Goal: Task Accomplishment & Management: Use online tool/utility

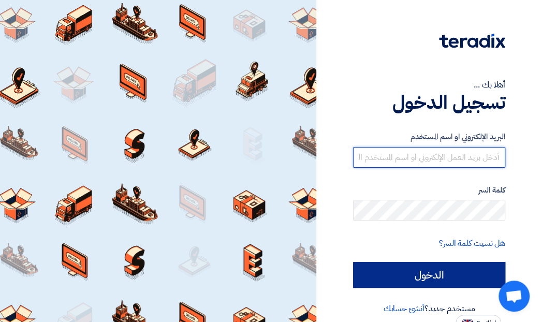
type input "[EMAIL_ADDRESS][DOMAIN_NAME]"
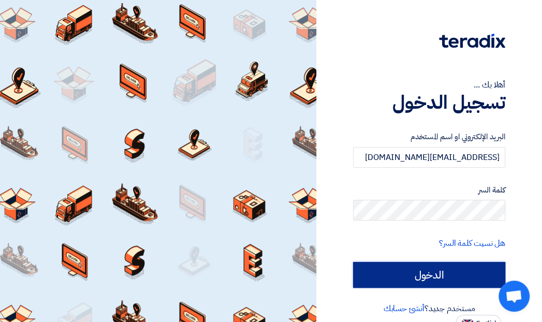
click at [422, 270] on input "الدخول" at bounding box center [429, 275] width 152 height 26
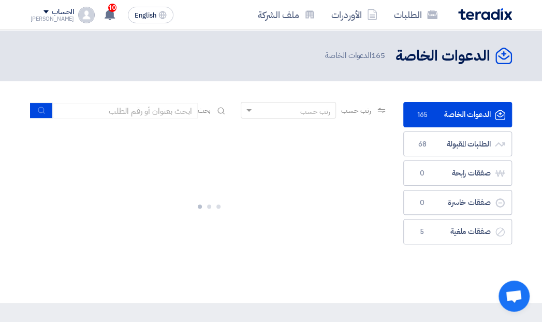
click at [451, 114] on link "الدعوات الخاصة الدعوات الخاصة 165" at bounding box center [458, 114] width 109 height 25
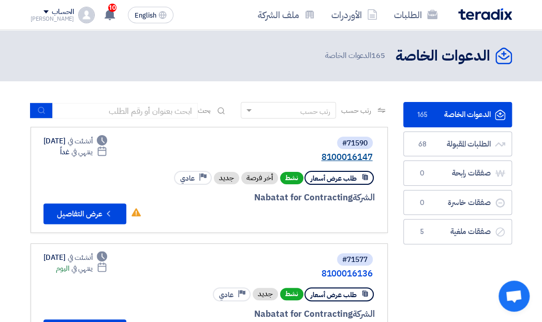
click at [328, 155] on link "8100016147" at bounding box center [269, 157] width 207 height 9
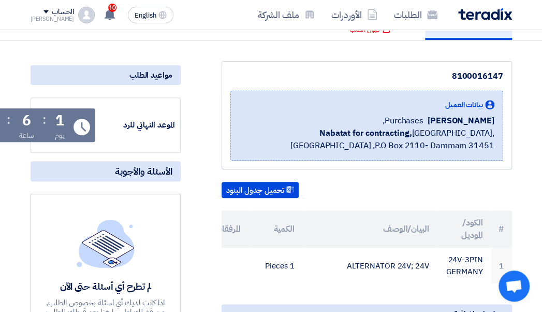
scroll to position [104, 0]
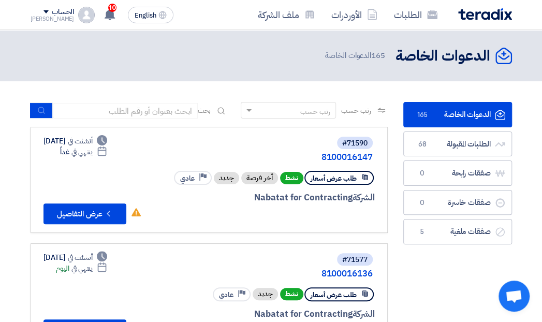
click at [463, 111] on link "الدعوات الخاصة الدعوات الخاصة 165" at bounding box center [458, 114] width 109 height 25
click at [339, 272] on link "8100016136" at bounding box center [269, 273] width 207 height 9
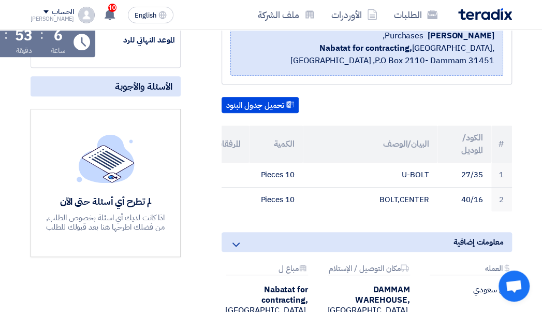
scroll to position [259, 0]
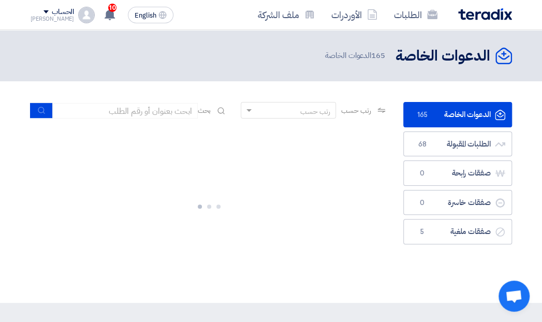
click at [448, 114] on link "الدعوات الخاصة الدعوات الخاصة 165" at bounding box center [458, 114] width 109 height 25
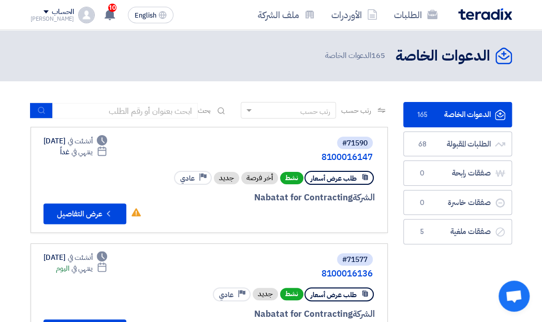
scroll to position [129, 0]
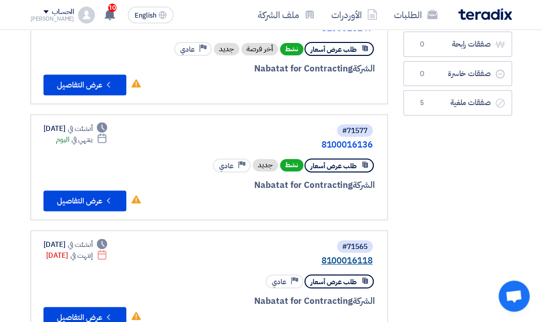
click at [351, 260] on link "8100016118" at bounding box center [269, 260] width 207 height 9
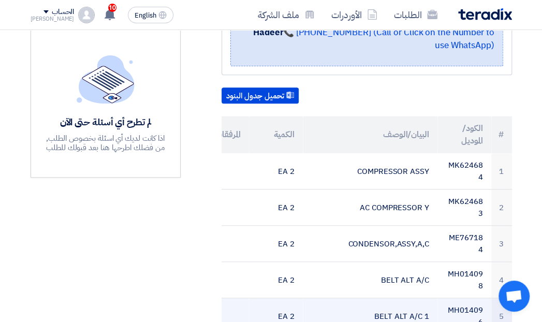
scroll to position [324, 0]
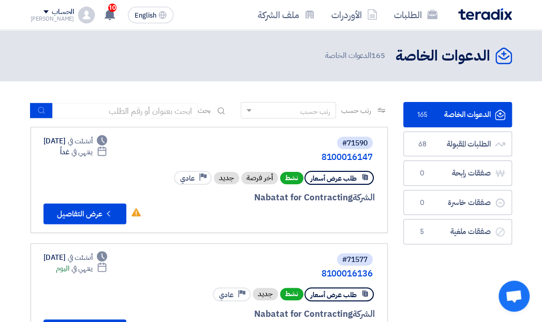
click at [467, 118] on link "الدعوات الخاصة الدعوات الخاصة 165" at bounding box center [458, 114] width 109 height 25
click at [332, 155] on link "8100016147" at bounding box center [269, 157] width 207 height 9
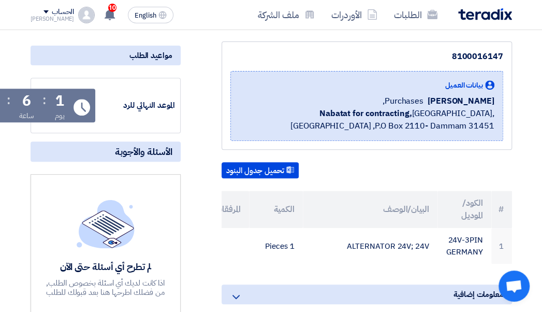
scroll to position [259, 0]
